Goal: Task Accomplishment & Management: Manage account settings

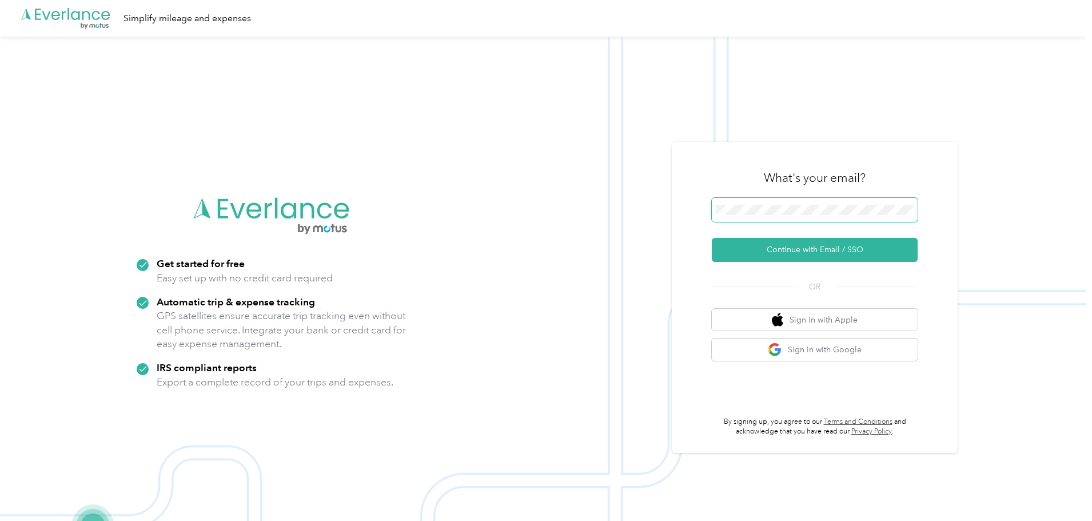
click at [787, 198] on span at bounding box center [814, 210] width 206 height 24
click at [788, 217] on span at bounding box center [814, 210] width 206 height 24
click at [823, 248] on button "Continue with Email / SSO" at bounding box center [814, 250] width 206 height 24
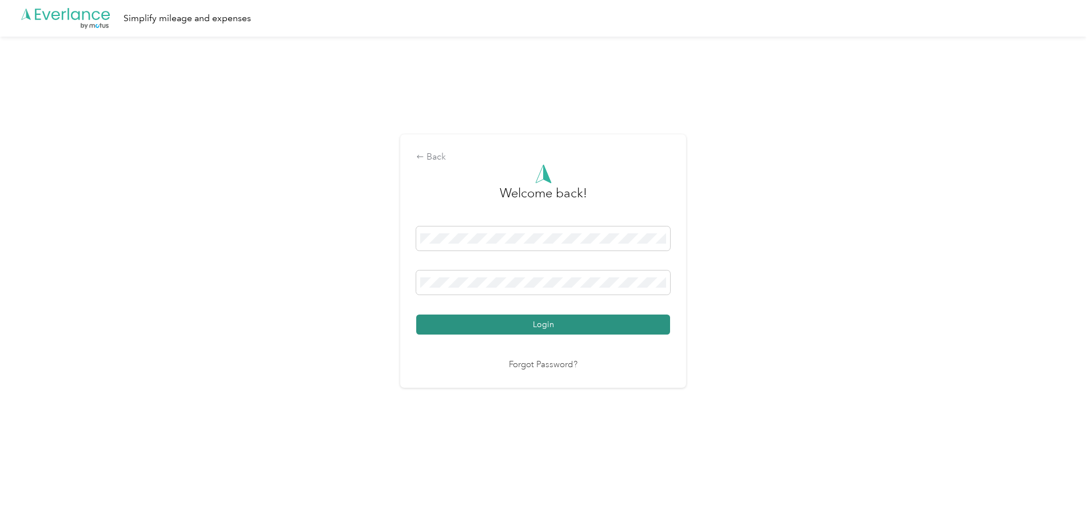
click at [546, 326] on button "Login" at bounding box center [543, 324] width 254 height 20
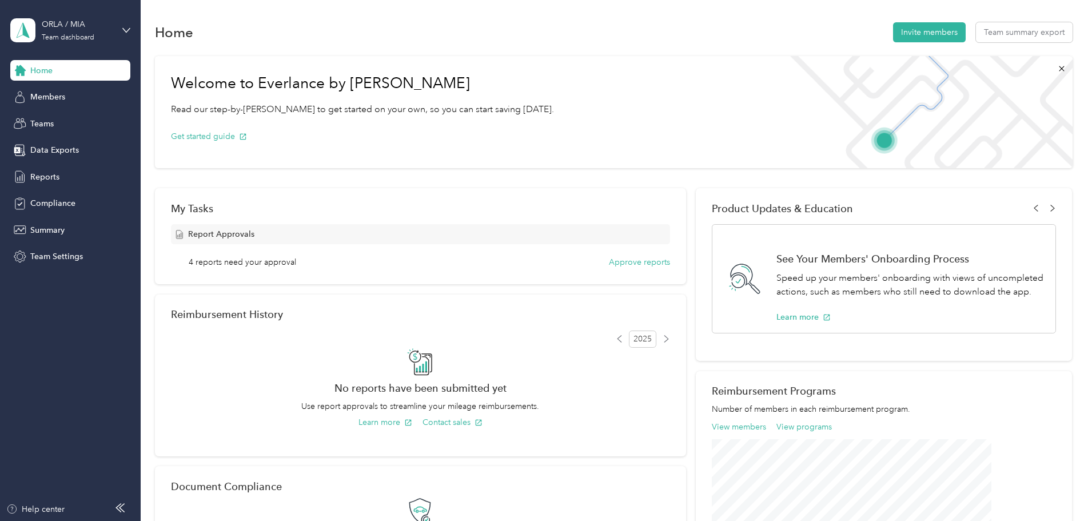
click at [31, 187] on div "Home Members Teams Data Exports Reports Compliance Summary Team Settings" at bounding box center [70, 163] width 120 height 207
drag, startPoint x: 58, startPoint y: 141, endPoint x: 67, endPoint y: 161, distance: 22.5
click at [58, 140] on div "Data Exports" at bounding box center [70, 150] width 120 height 21
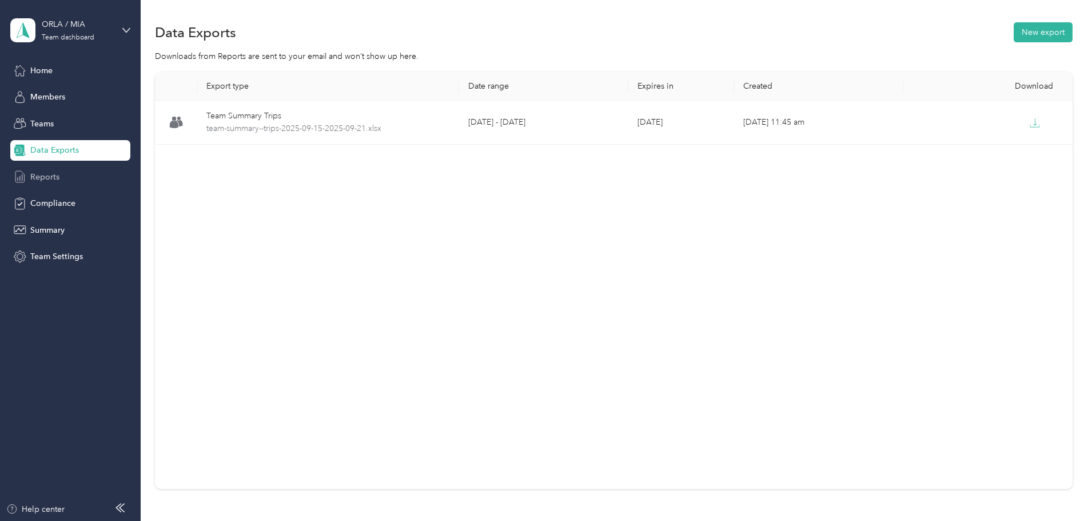
click at [36, 167] on div "Reports" at bounding box center [70, 176] width 120 height 21
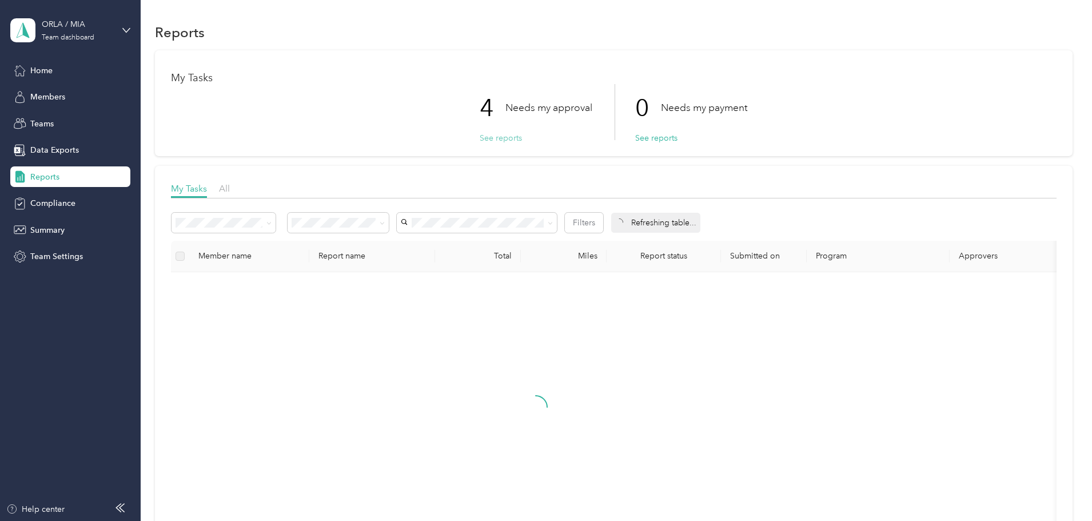
click at [502, 139] on button "See reports" at bounding box center [500, 138] width 42 height 12
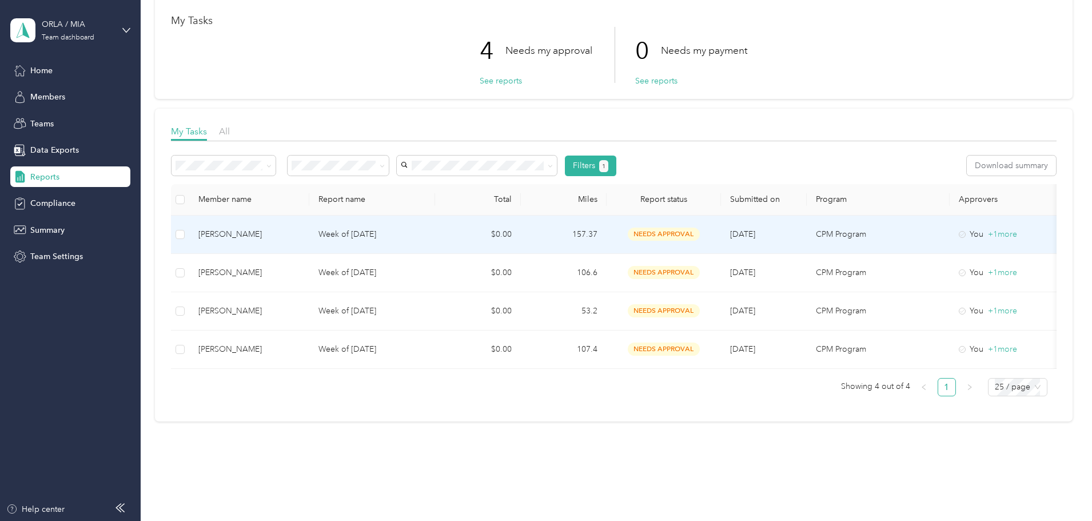
click at [410, 235] on p "Week of [DATE]" at bounding box center [371, 234] width 107 height 13
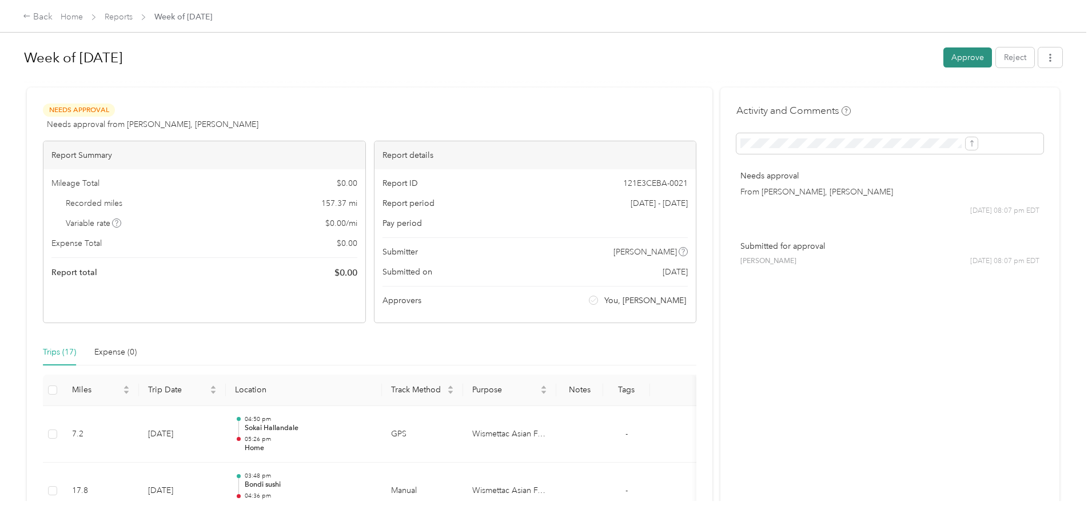
click at [943, 55] on button "Approve" at bounding box center [967, 57] width 49 height 20
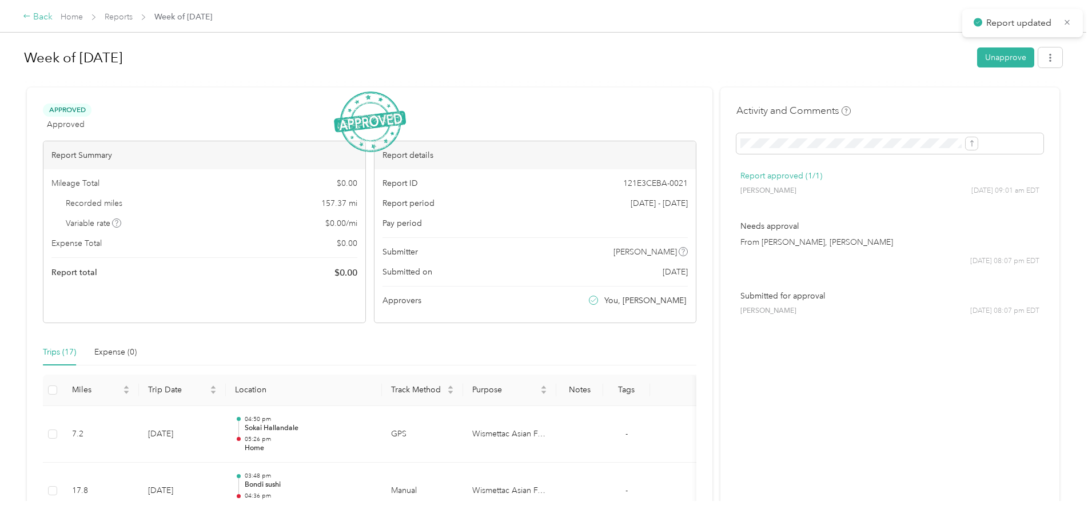
click at [31, 14] on icon at bounding box center [27, 16] width 8 height 8
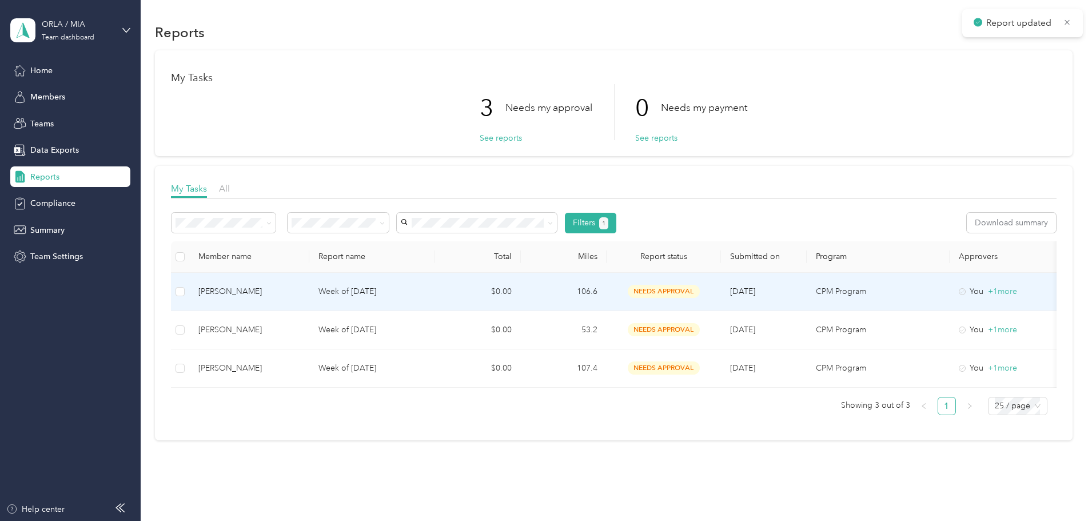
click at [426, 294] on p "Week of [DATE]" at bounding box center [371, 291] width 107 height 13
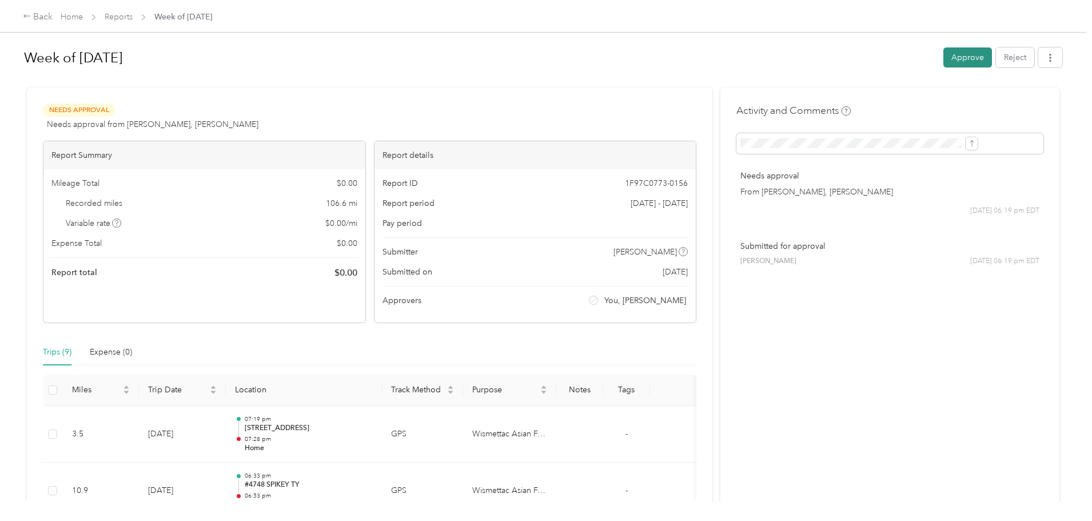
click at [943, 58] on button "Approve" at bounding box center [967, 57] width 49 height 20
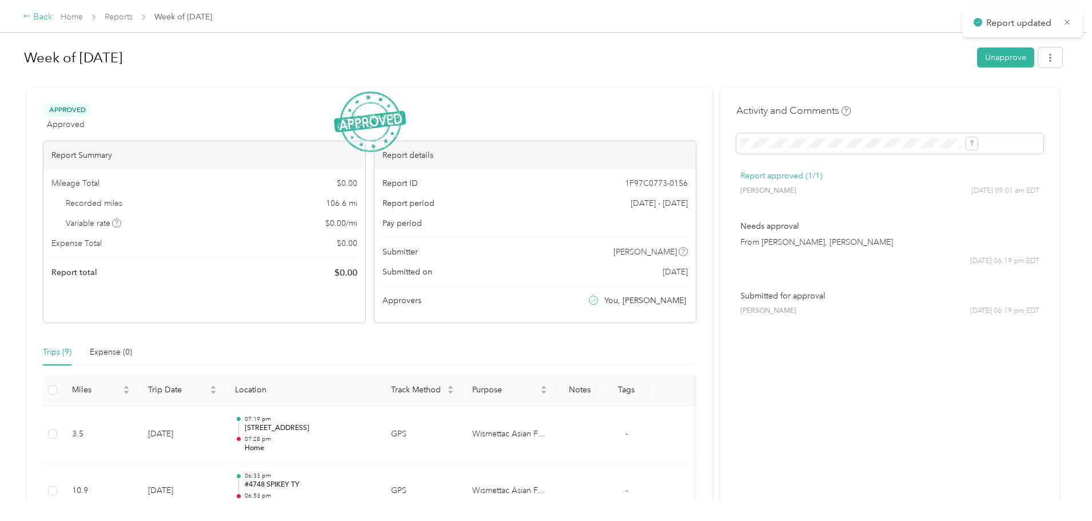
click at [53, 11] on div "Back" at bounding box center [38, 17] width 30 height 14
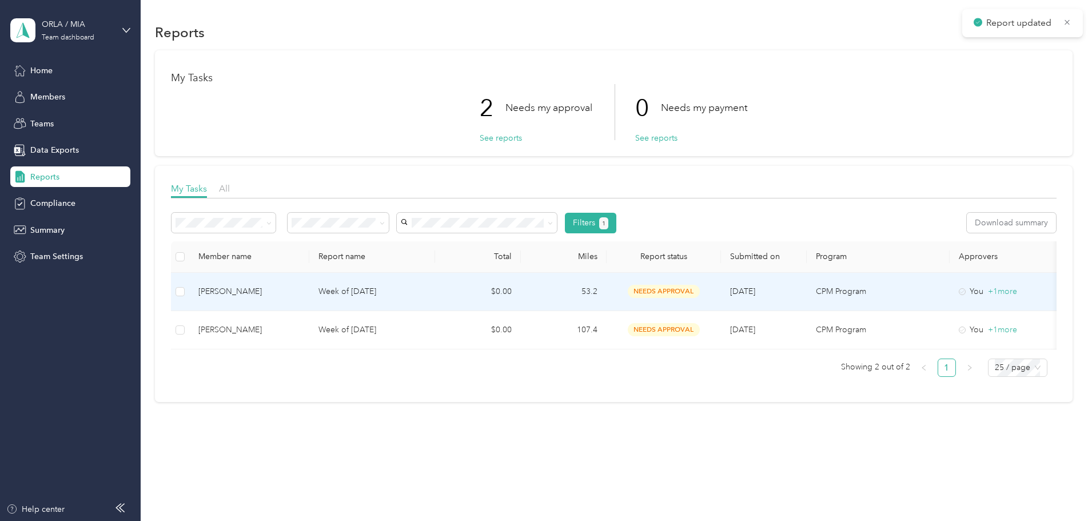
click at [300, 291] on div "[PERSON_NAME]" at bounding box center [249, 291] width 102 height 13
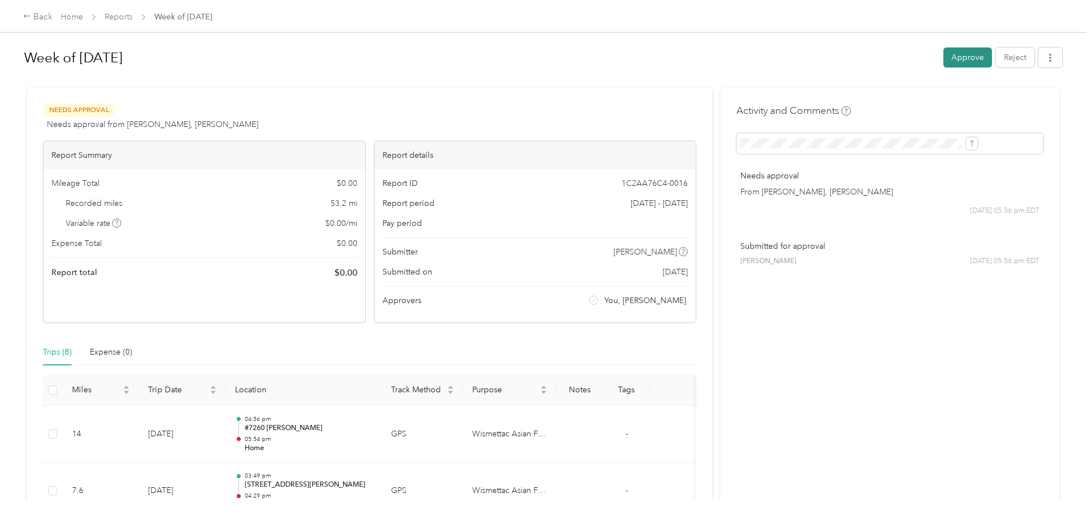
click at [943, 62] on button "Approve" at bounding box center [967, 57] width 49 height 20
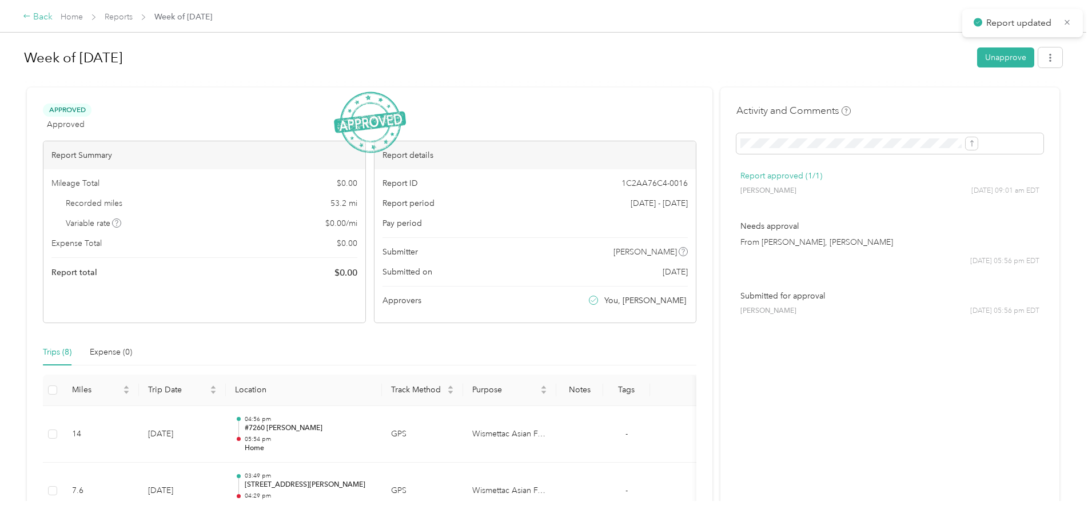
click at [53, 14] on div "Back" at bounding box center [38, 17] width 30 height 14
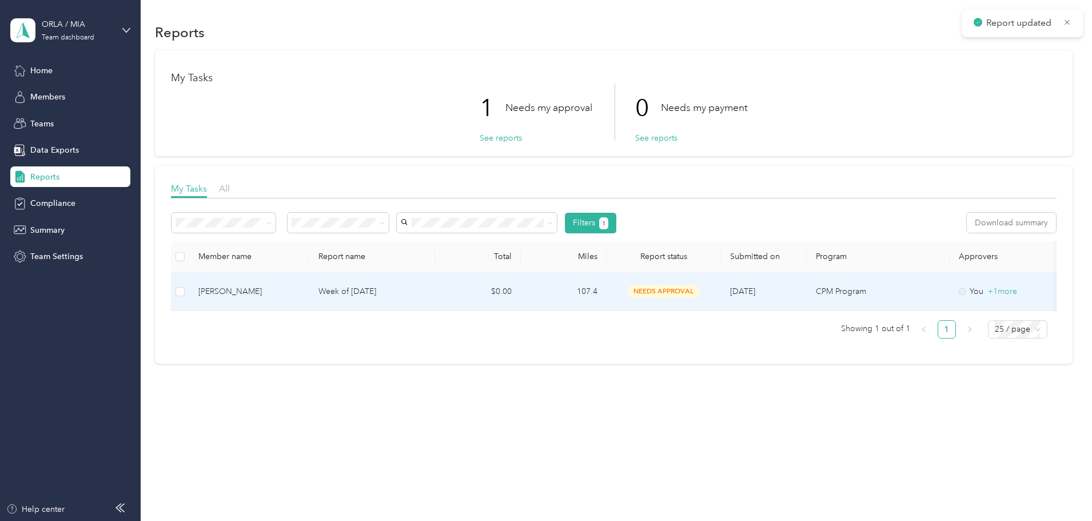
click at [300, 288] on div "[PERSON_NAME]" at bounding box center [249, 291] width 102 height 13
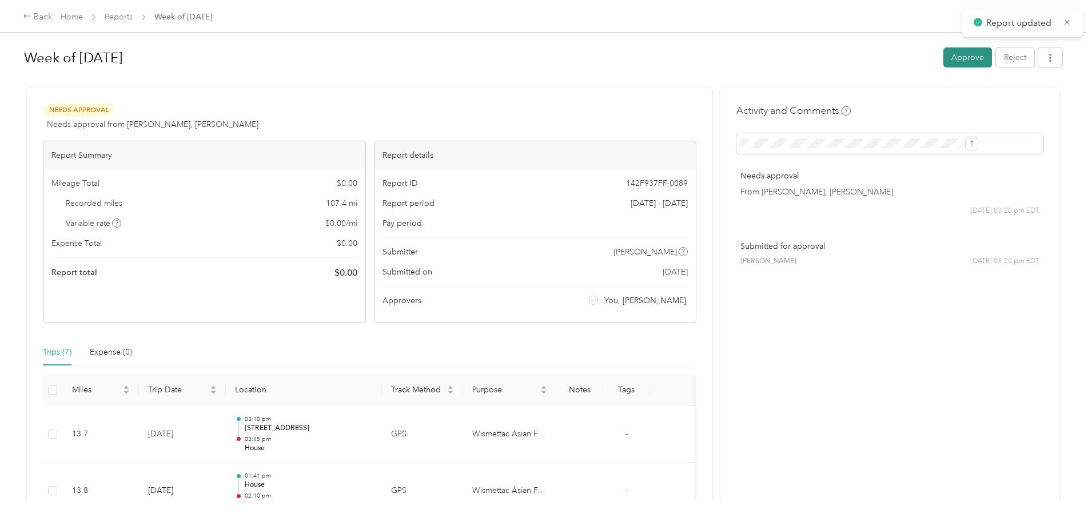
click at [943, 56] on button "Approve" at bounding box center [967, 57] width 49 height 20
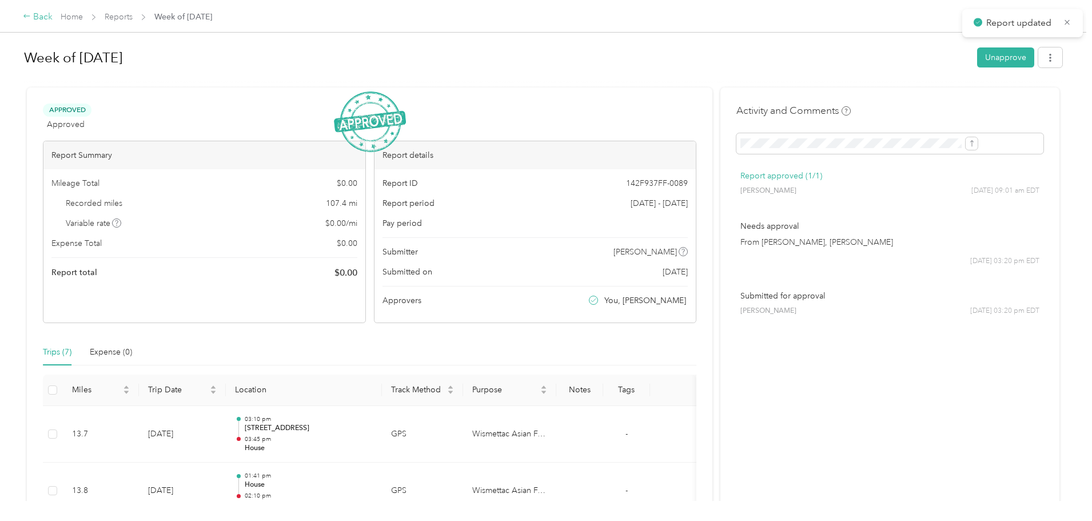
click at [53, 13] on div "Back" at bounding box center [38, 17] width 30 height 14
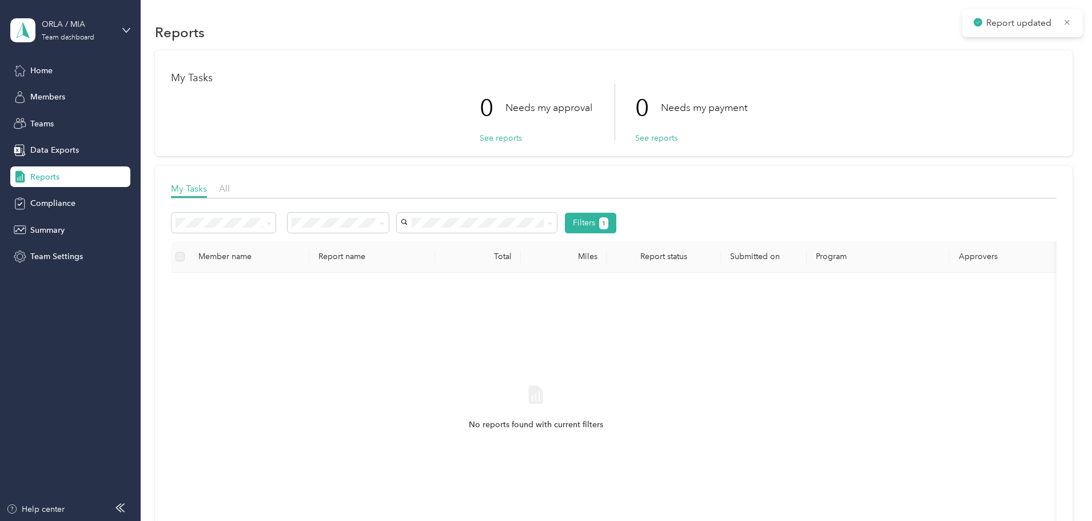
click at [457, 300] on div "No reports found with current filters" at bounding box center [535, 418] width 711 height 272
drag, startPoint x: 465, startPoint y: 310, endPoint x: 434, endPoint y: 311, distance: 30.9
click at [415, 314] on div "No reports found with current filters" at bounding box center [535, 418] width 711 height 272
click at [271, 223] on icon at bounding box center [268, 223] width 5 height 5
click at [426, 361] on div "No reports found with current filters" at bounding box center [535, 418] width 711 height 272
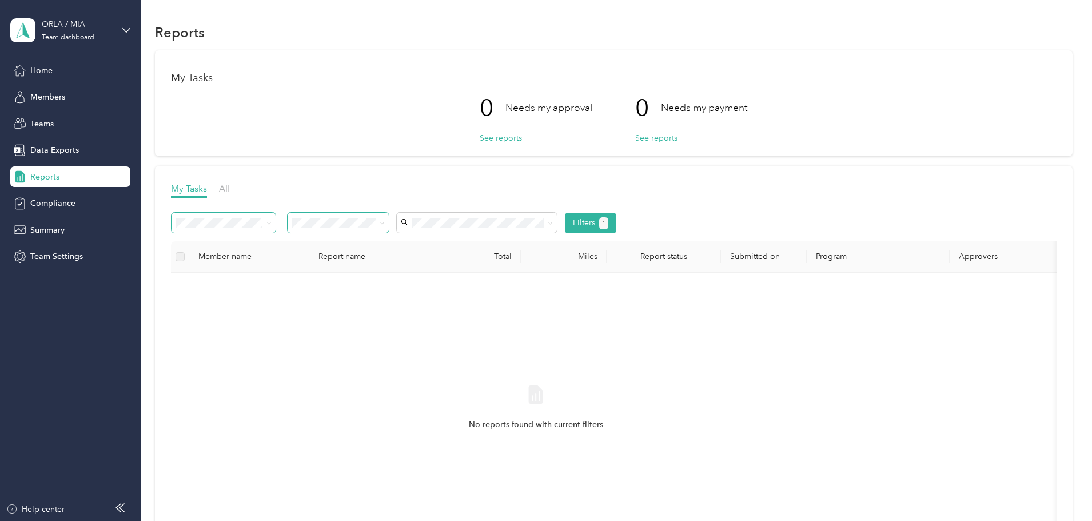
click at [385, 223] on span at bounding box center [379, 223] width 9 height 12
click at [671, 301] on div "No reports found with current filters" at bounding box center [535, 418] width 711 height 272
click at [605, 224] on span "1" at bounding box center [603, 223] width 3 height 10
drag, startPoint x: 497, startPoint y: 385, endPoint x: 385, endPoint y: 375, distance: 112.4
click at [385, 375] on div "No reports found with current filters" at bounding box center [535, 418] width 711 height 272
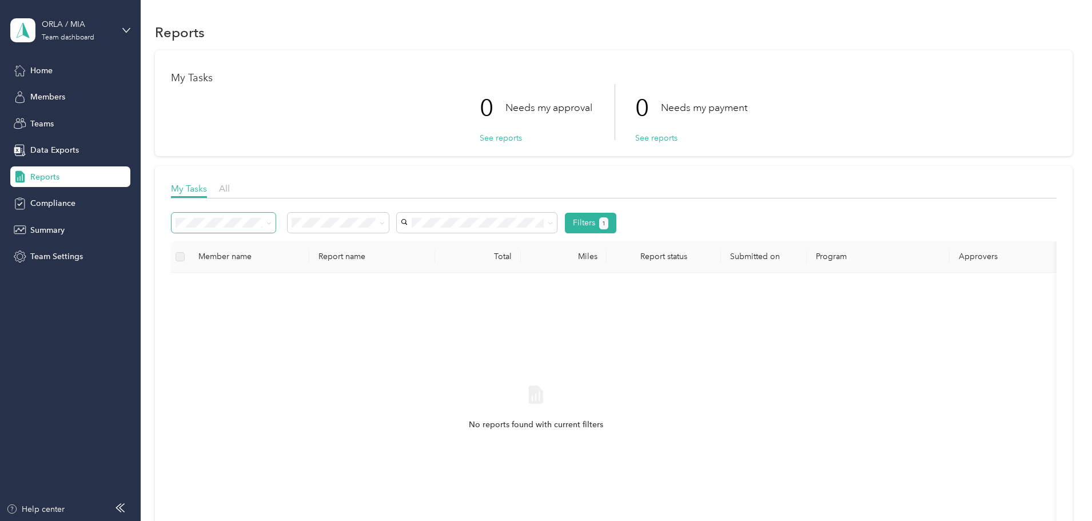
drag, startPoint x: 223, startPoint y: 54, endPoint x: 238, endPoint y: 2, distance: 53.4
click at [223, 41] on section "Reports My Tasks 0 Needs my approval See reports 0 Needs my payment See reports…" at bounding box center [613, 299] width 917 height 559
click at [58, 206] on span "Compliance" at bounding box center [52, 203] width 45 height 12
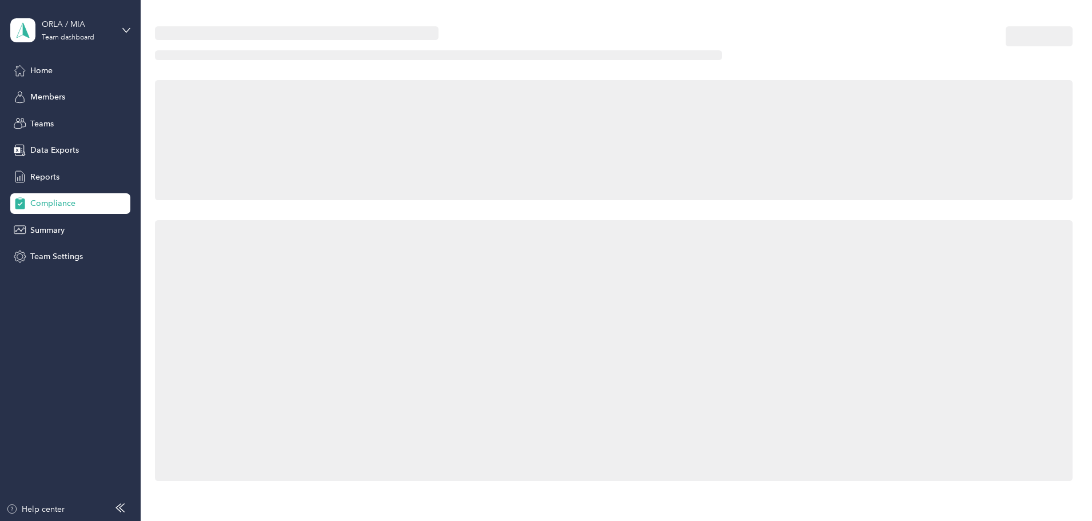
click at [70, 161] on div "Home Members Teams Data Exports Reports Compliance Summary Team Settings" at bounding box center [70, 163] width 120 height 207
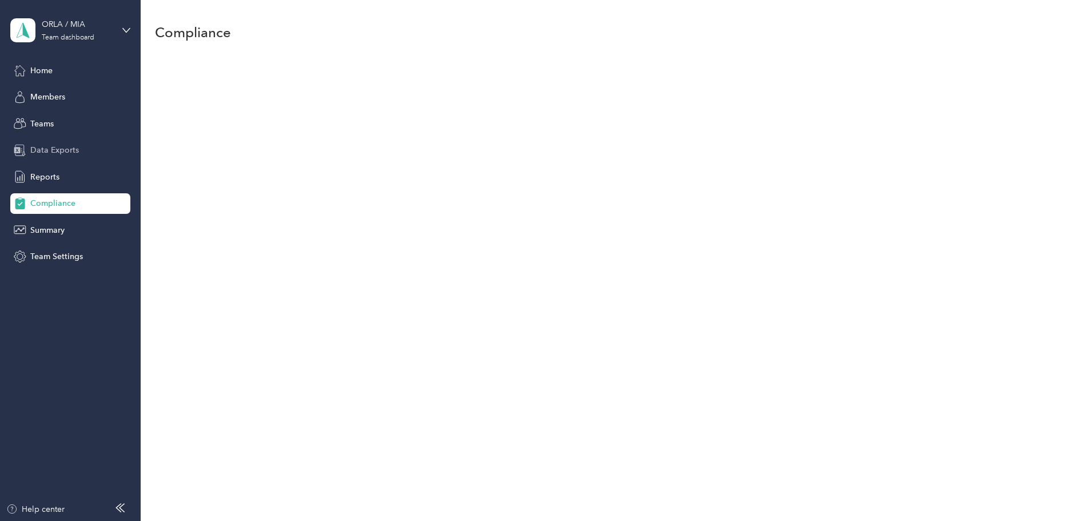
click at [71, 150] on span "Data Exports" at bounding box center [54, 150] width 49 height 12
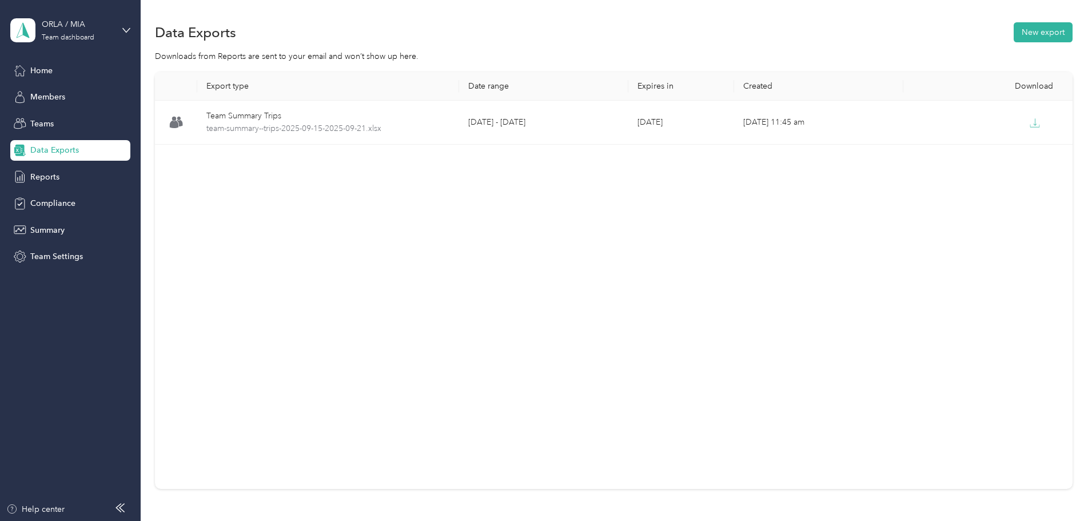
click at [1029, 86] on div "Export type Date range Expires in Created Download Team Summary Trips team-summ…" at bounding box center [613, 300] width 917 height 457
click at [1013, 33] on button "New export" at bounding box center [1042, 32] width 59 height 20
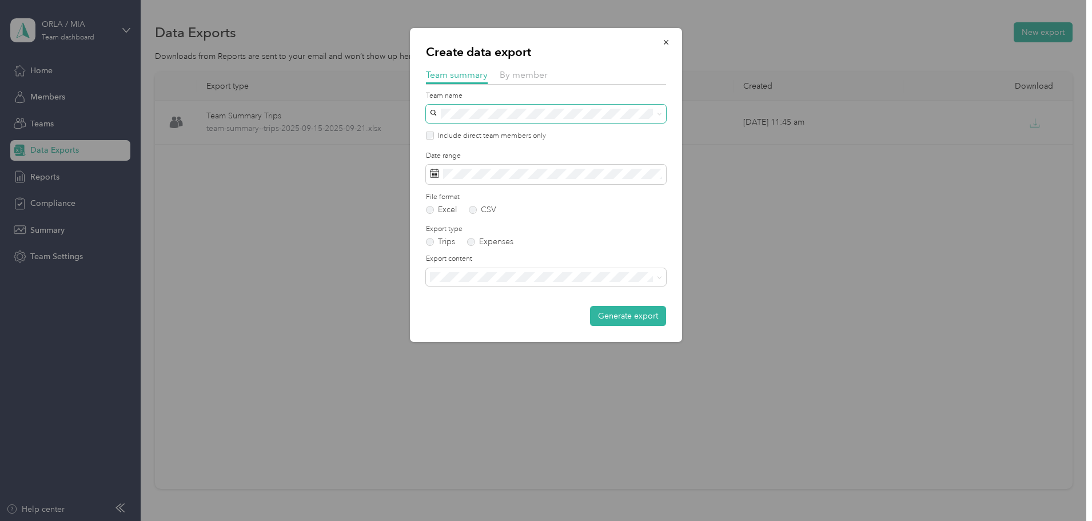
click at [507, 107] on span at bounding box center [546, 114] width 240 height 18
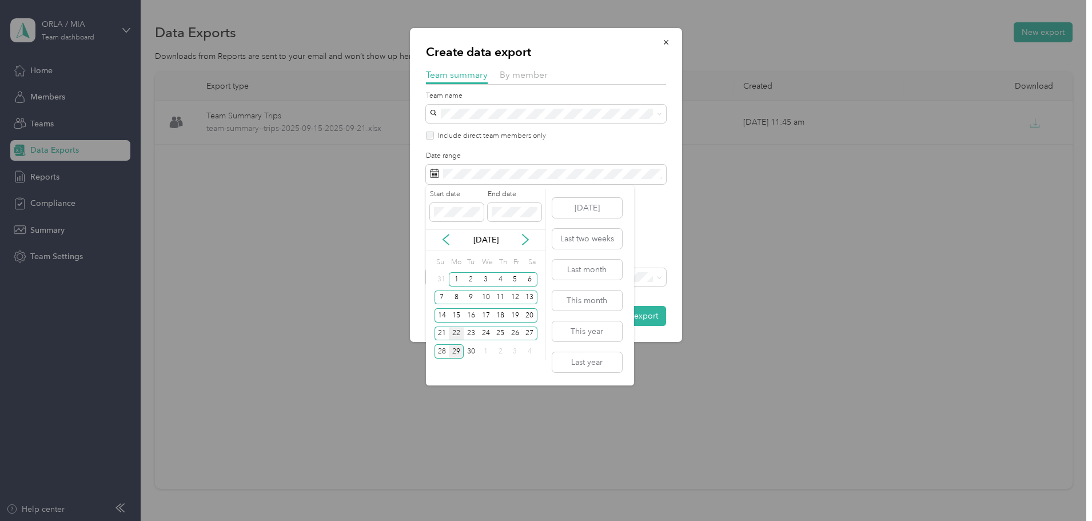
click at [454, 331] on div "22" at bounding box center [456, 333] width 15 height 14
click at [444, 350] on div "28" at bounding box center [441, 351] width 15 height 14
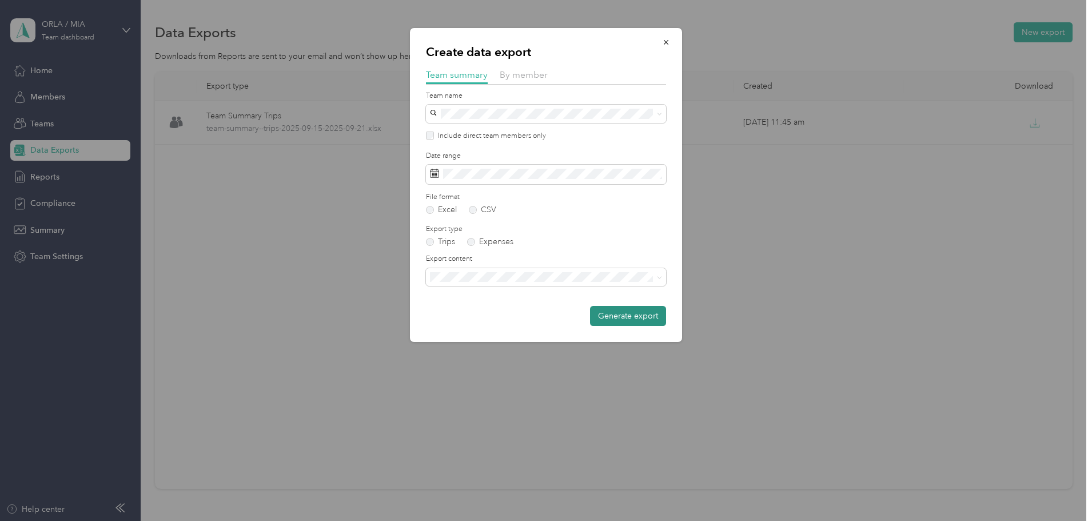
click at [603, 323] on button "Generate export" at bounding box center [628, 316] width 76 height 20
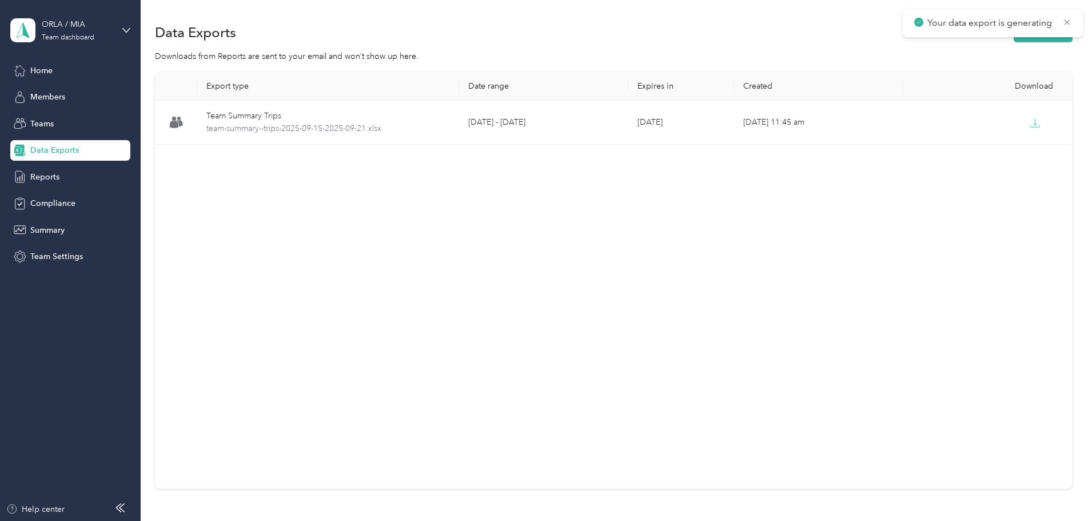
click at [776, 431] on div "Export type Date range Expires in Created Download Team Summary Trips team-summ…" at bounding box center [613, 280] width 917 height 417
drag, startPoint x: 1036, startPoint y: 71, endPoint x: 1043, endPoint y: 37, distance: 34.5
click at [1037, 67] on section "Data Exports New export Downloads from Reports are sent to your email and won’t…" at bounding box center [613, 274] width 917 height 509
click at [1024, 218] on div "Export type Date range Expires in Created Download Team Summary Trips team-summ…" at bounding box center [613, 300] width 917 height 457
click at [1008, 99] on div "Export type Date range Expires in Created Download Team Summary Trips team-summ…" at bounding box center [613, 300] width 917 height 457
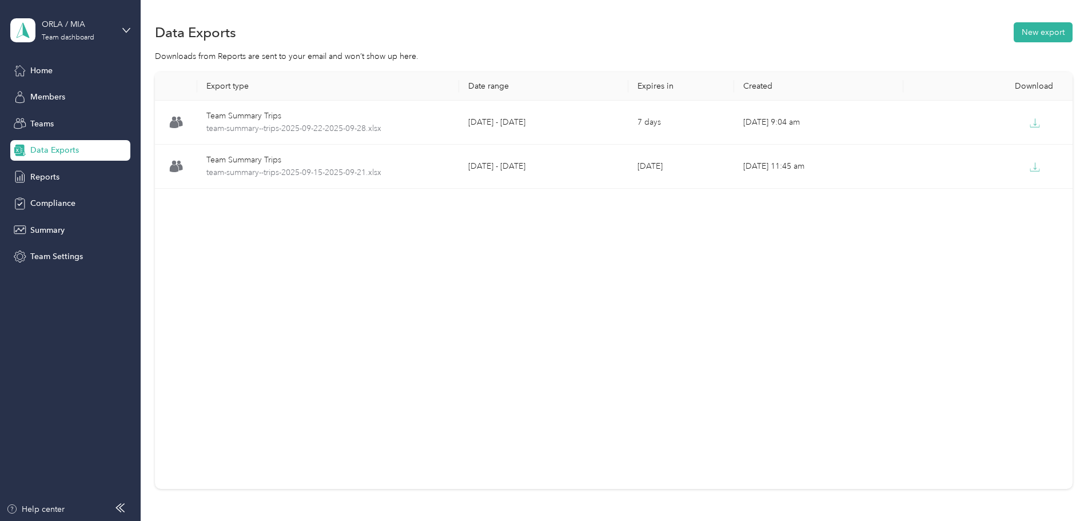
click at [1016, 129] on div "Export type Date range Expires in Created Download Team Summary Trips team-summ…" at bounding box center [613, 300] width 917 height 457
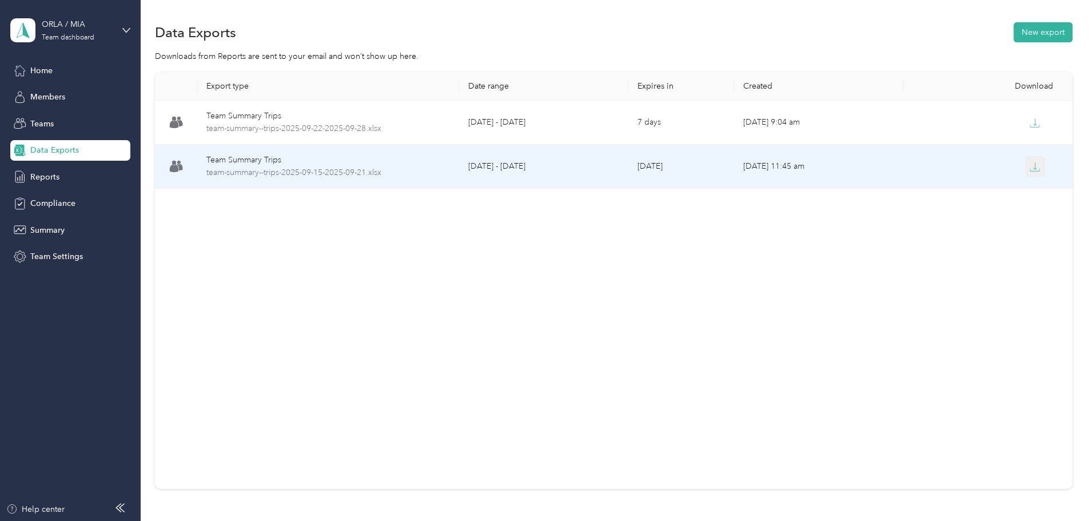
click at [1029, 166] on icon "button" at bounding box center [1034, 167] width 10 height 10
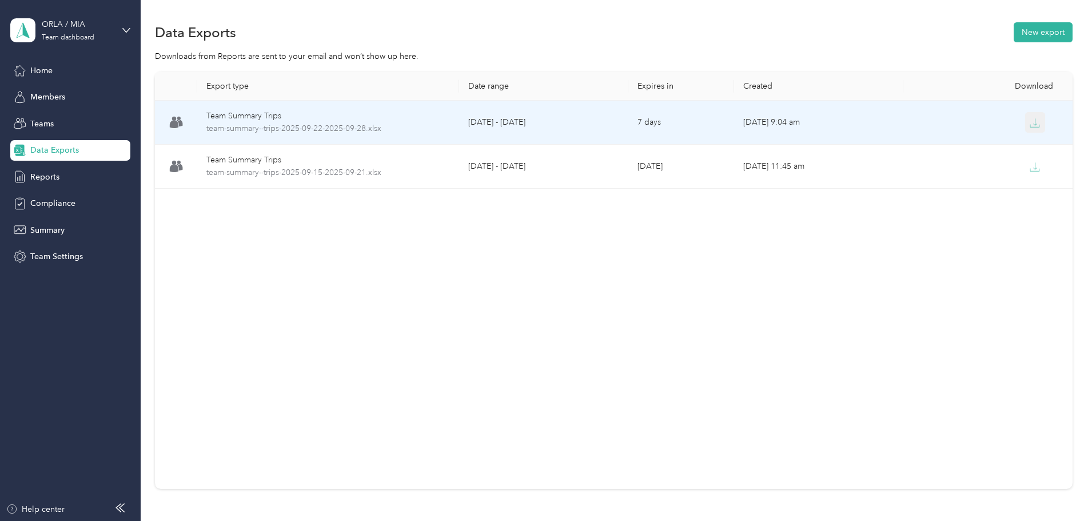
click at [1029, 123] on icon "button" at bounding box center [1034, 123] width 10 height 10
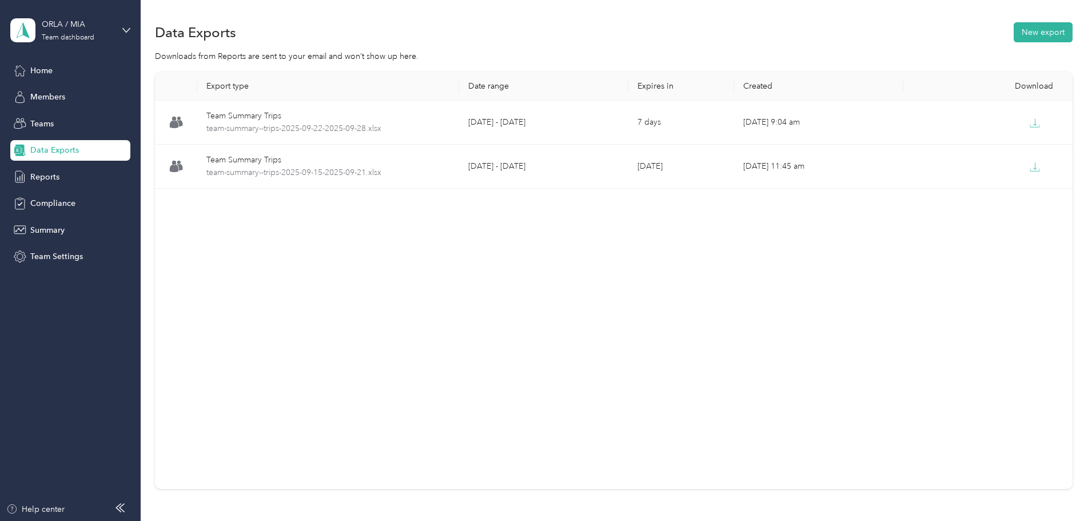
drag, startPoint x: 1005, startPoint y: 88, endPoint x: 1045, endPoint y: 1, distance: 95.6
click at [1009, 81] on div "Export type Date range Expires in Created Download Team Summary Trips team-summ…" at bounding box center [613, 300] width 917 height 457
